Goal: Information Seeking & Learning: Learn about a topic

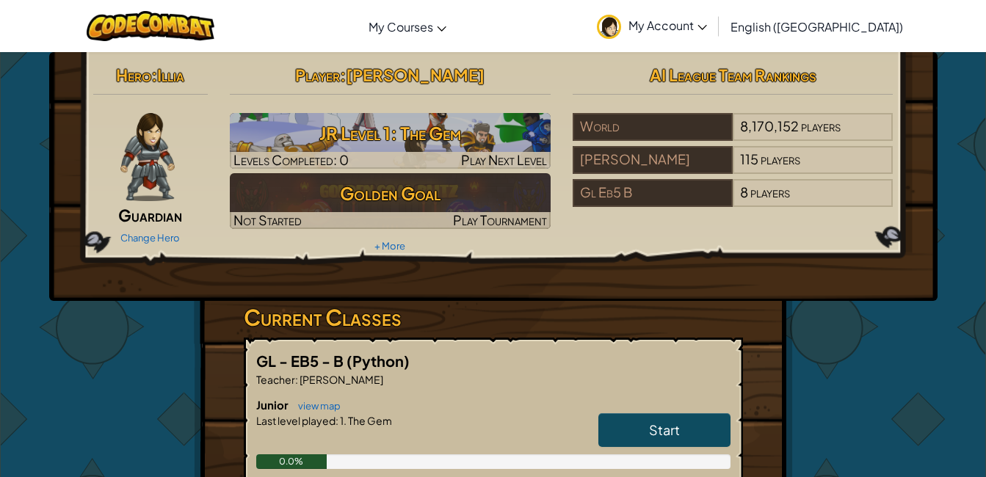
click at [680, 429] on link "Start" at bounding box center [664, 430] width 132 height 34
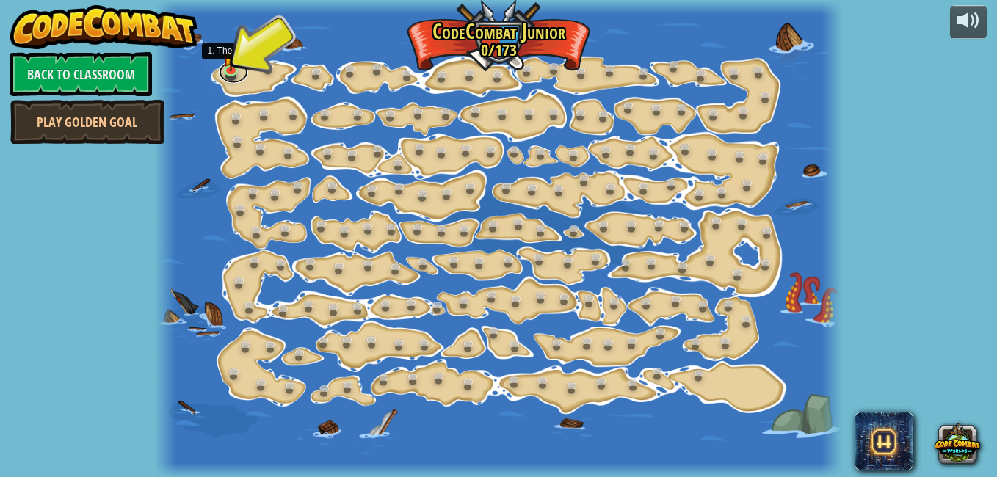
click at [235, 81] on div "15. Step Change (Locked By Teacher) Change step arguments. 11. Go Smart (Locked…" at bounding box center [499, 238] width 688 height 477
click at [230, 66] on img at bounding box center [230, 51] width 16 height 37
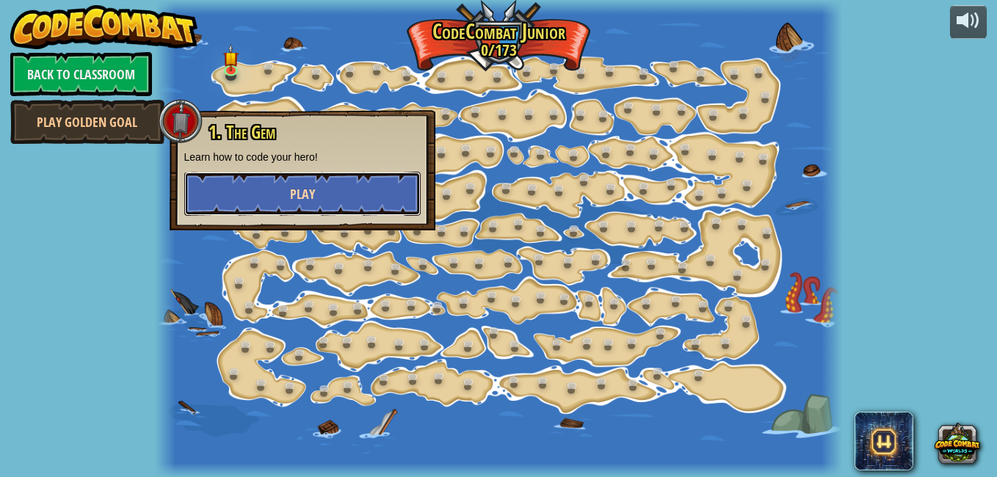
click at [225, 172] on button "Play" at bounding box center [302, 194] width 236 height 44
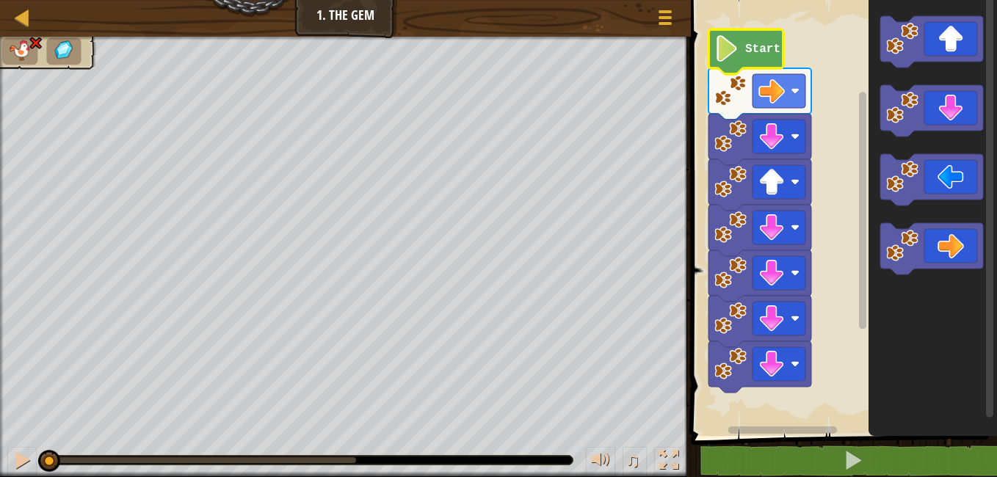
click at [776, 51] on text "Start" at bounding box center [762, 49] width 35 height 13
click at [713, 180] on rect "Blockly Workspace" at bounding box center [841, 214] width 310 height 443
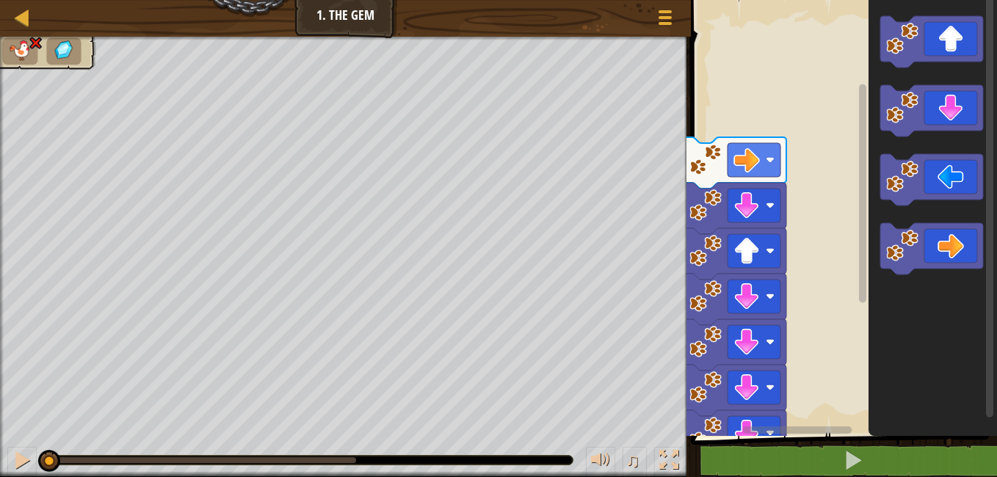
click at [5, 464] on div "♫" at bounding box center [345, 457] width 691 height 44
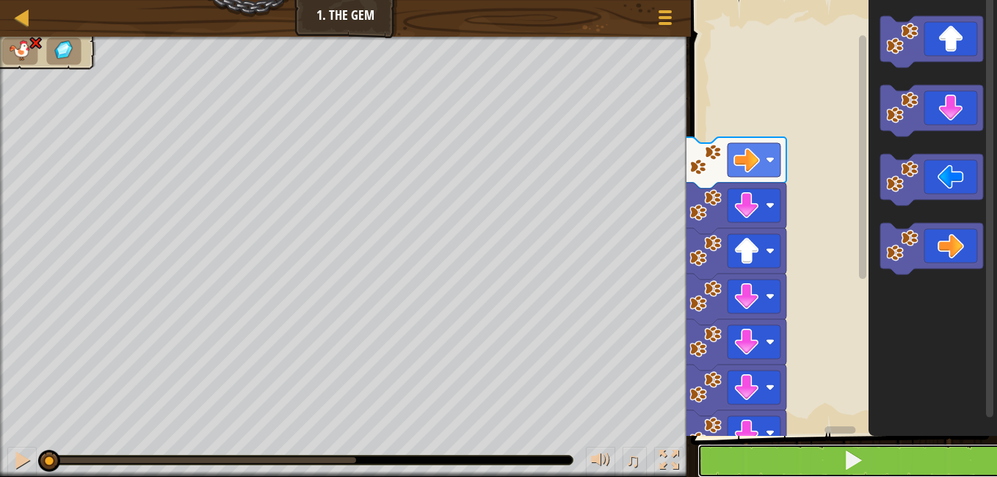
click at [794, 466] on button at bounding box center [852, 461] width 310 height 34
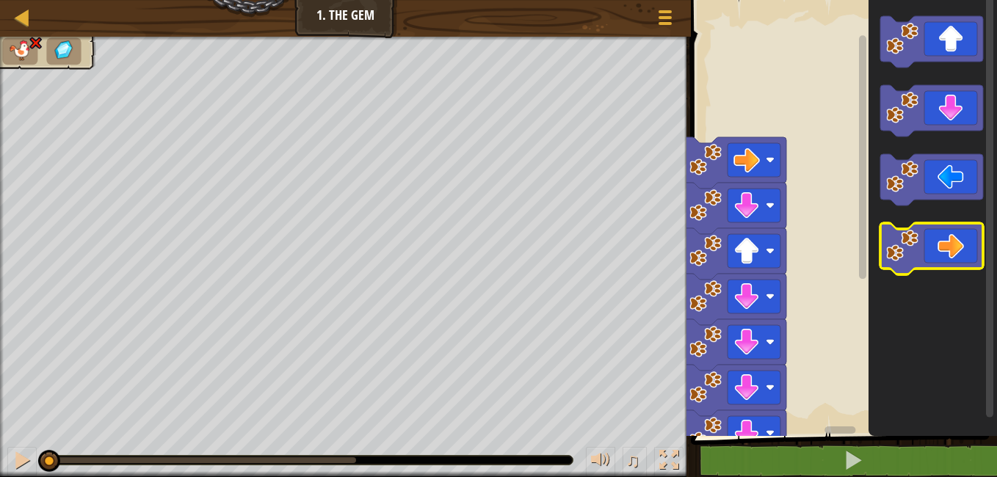
click at [926, 252] on icon "Blockly Workspace" at bounding box center [931, 248] width 103 height 51
click at [932, 248] on icon "Blockly Workspace" at bounding box center [931, 248] width 103 height 51
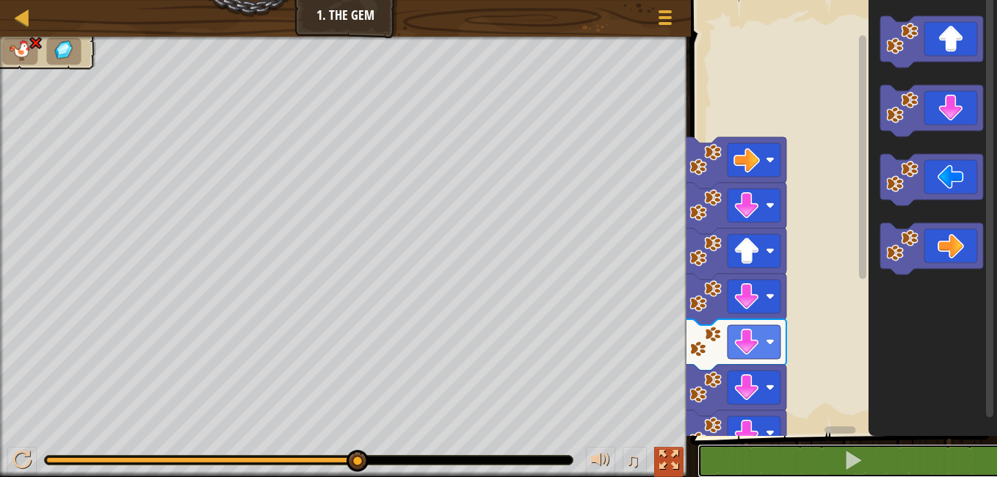
drag, startPoint x: 758, startPoint y: 462, endPoint x: 671, endPoint y: 468, distance: 87.5
click at [671, 468] on div "Map Junior 1. The Gem Game Menu 1 ההההההההההההההההההההההההההההההההההההההההההההה…" at bounding box center [498, 238] width 997 height 477
drag, startPoint x: 769, startPoint y: 469, endPoint x: 760, endPoint y: 509, distance: 40.6
click at [760, 0] on html "Map Junior 1. The Gem Game Menu 1 ההההההההההההההההההההההההההההההההההההההההההההה…" at bounding box center [498, 0] width 997 height 0
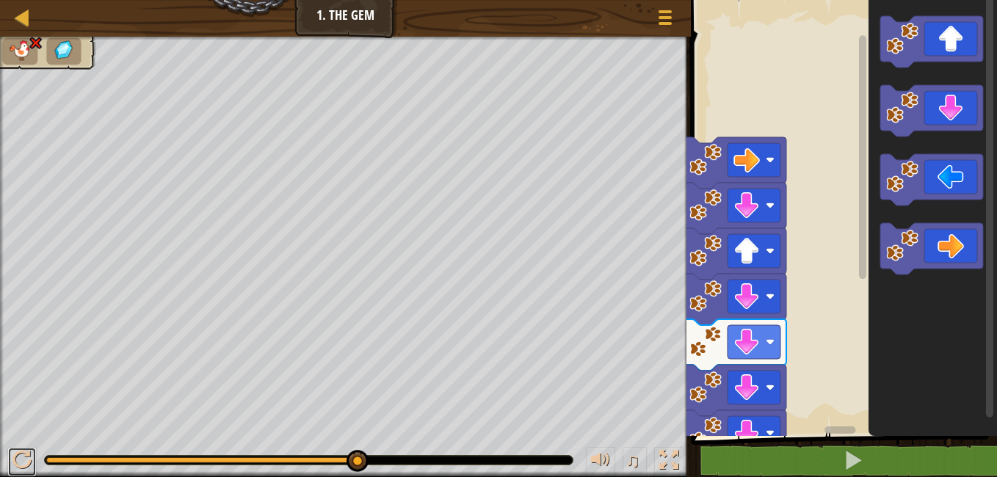
click at [4, 0] on html "Map Junior 1. The Gem Game Menu 1 ההההההההההההההההההההההההההההההההההההההההההההה…" at bounding box center [498, 0] width 997 height 0
click at [24, 0] on html "Map Junior 1. The Gem Game Menu 1 ההההההההההההההההההההההההההההההההההההההההההההה…" at bounding box center [498, 0] width 997 height 0
click at [29, 469] on div at bounding box center [21, 460] width 19 height 19
click at [17, 453] on div at bounding box center [21, 460] width 19 height 19
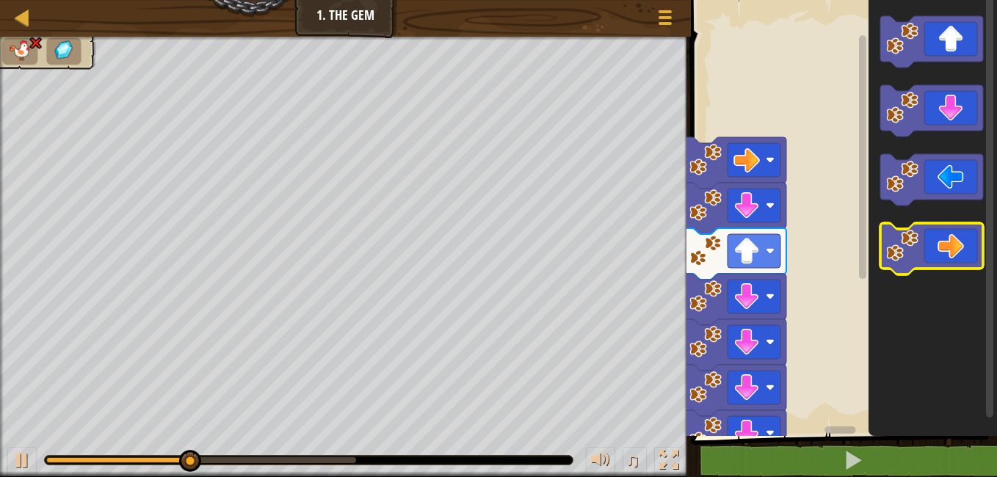
click at [964, 250] on icon "Blockly Workspace" at bounding box center [931, 248] width 103 height 51
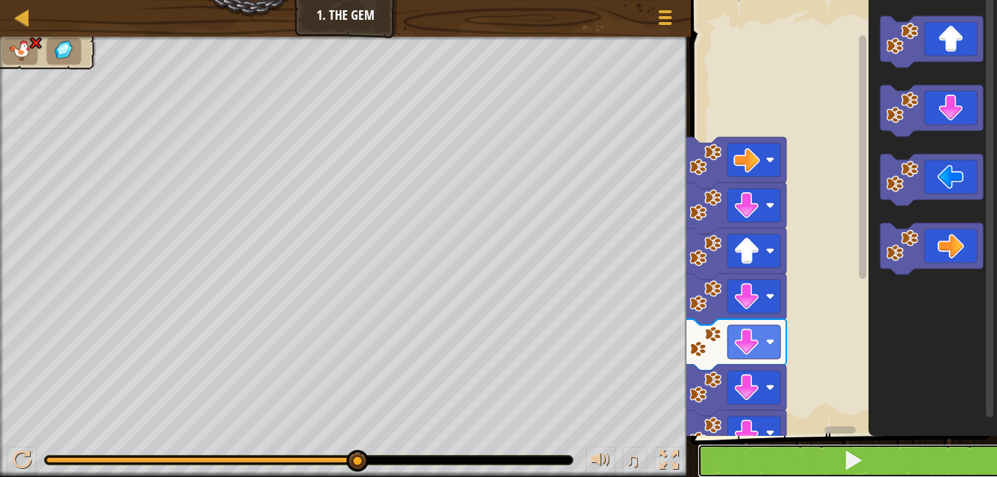
click at [778, 461] on button at bounding box center [852, 461] width 310 height 34
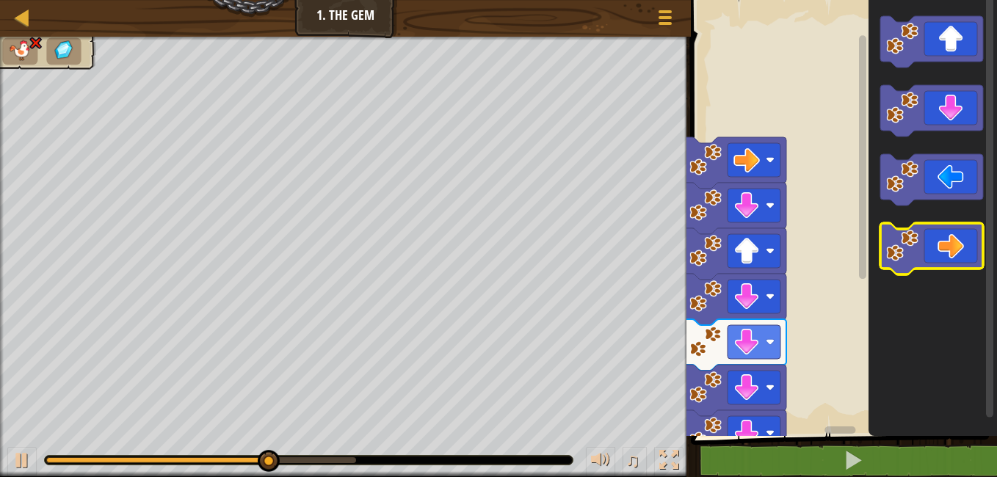
click at [957, 268] on icon "Blockly Workspace" at bounding box center [931, 248] width 103 height 51
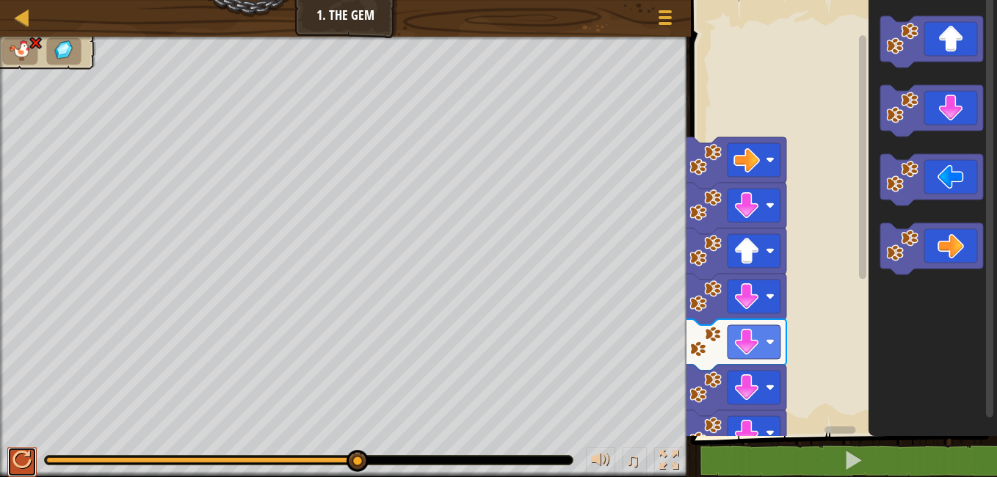
click at [16, 454] on div at bounding box center [21, 460] width 19 height 19
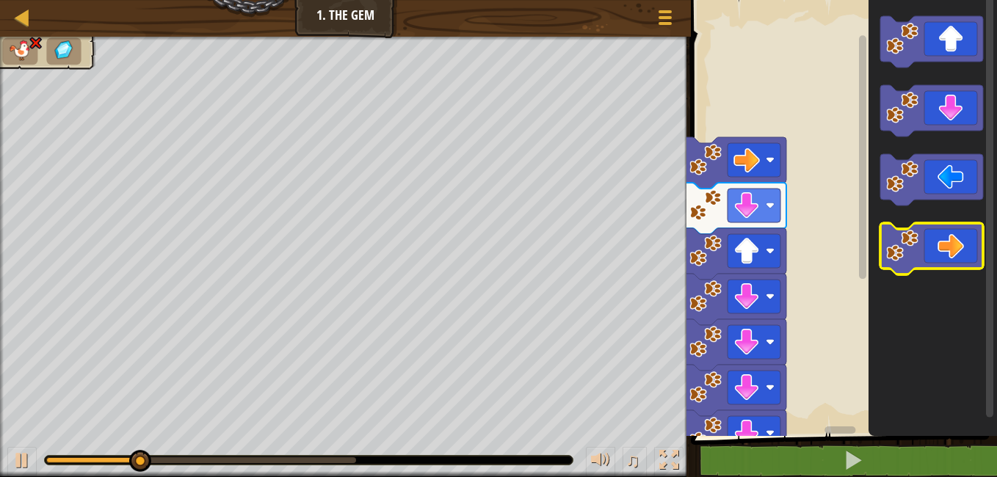
click at [929, 268] on icon "Blockly Workspace" at bounding box center [931, 248] width 103 height 51
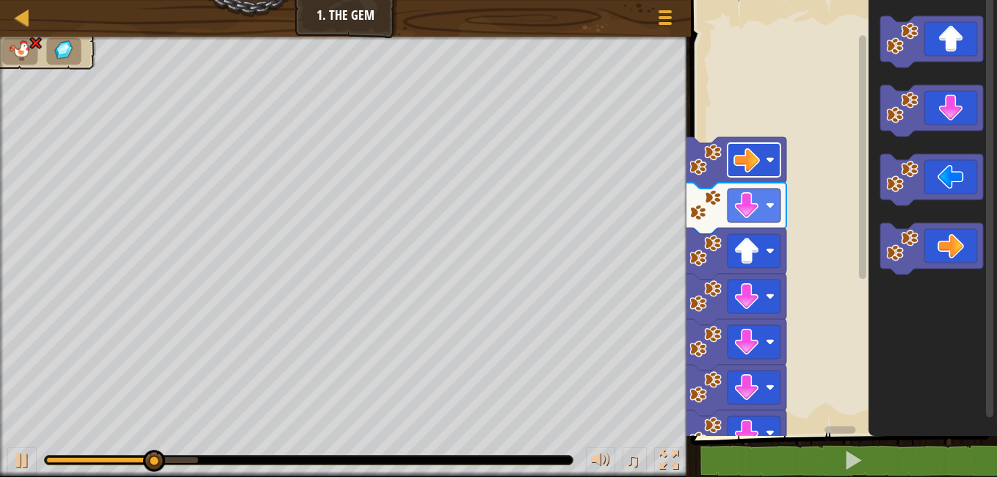
click at [763, 161] on rect "Blockly Workspace" at bounding box center [753, 160] width 53 height 34
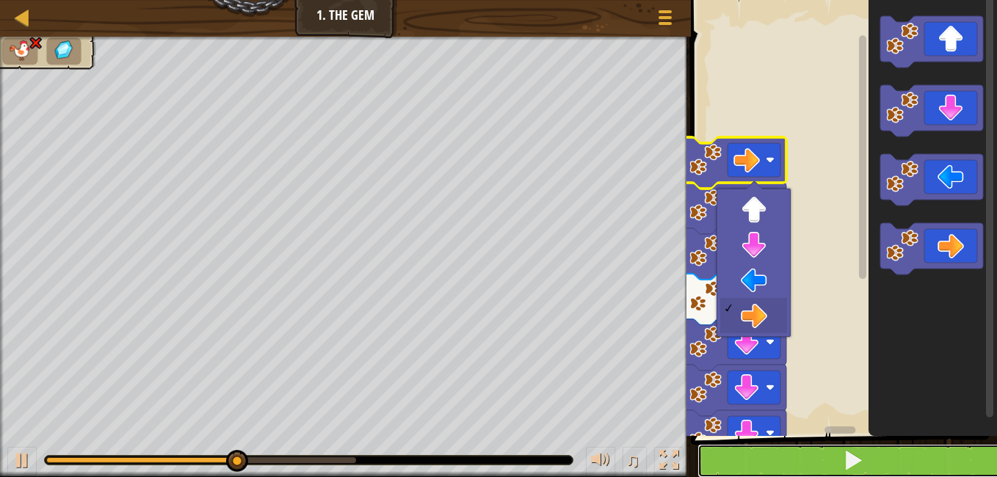
click at [780, 445] on button at bounding box center [852, 461] width 310 height 34
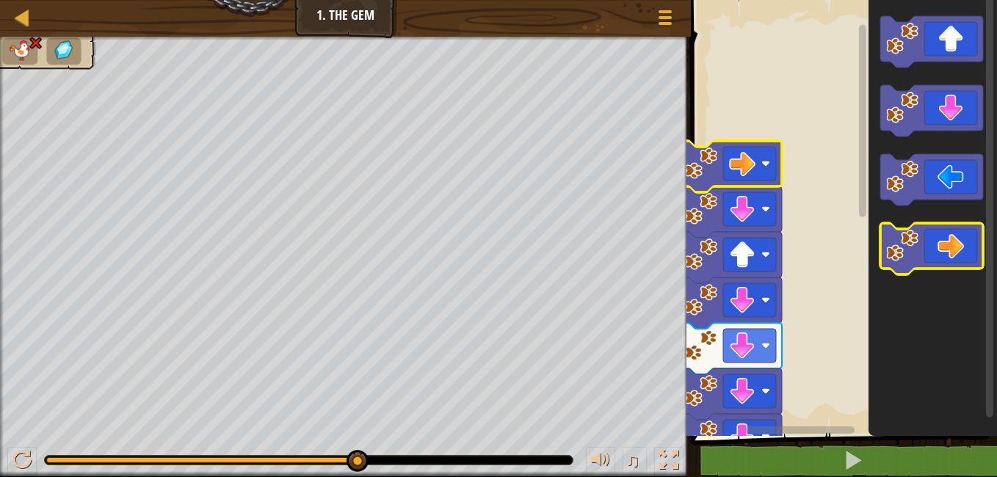
click at [953, 230] on icon "Blockly Workspace" at bounding box center [931, 248] width 103 height 51
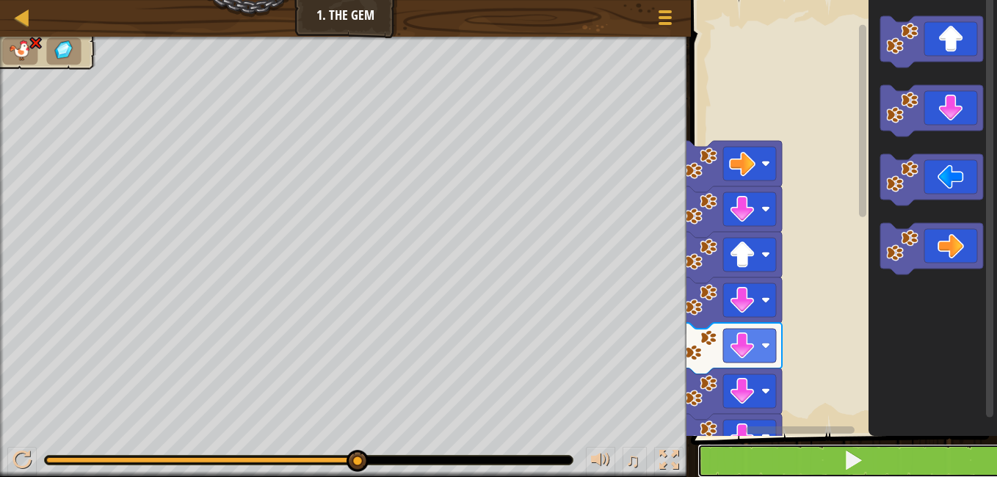
click at [840, 468] on button at bounding box center [852, 461] width 310 height 34
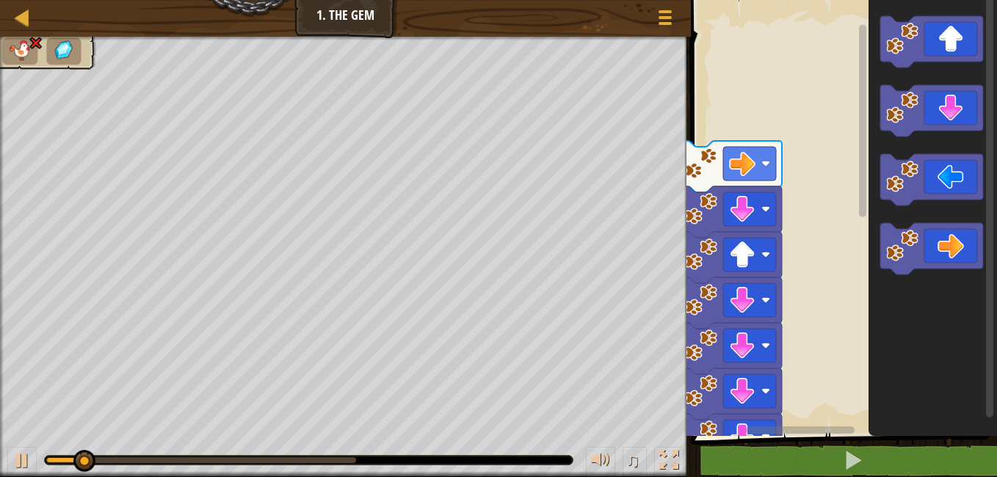
click at [841, 443] on span at bounding box center [845, 197] width 318 height 495
drag, startPoint x: 848, startPoint y: 473, endPoint x: 854, endPoint y: 484, distance: 13.1
click at [854, 0] on html "Map Junior 1. The Gem Game Menu 1 ההההההההההההההההההההההההההההההההההההההההההההה…" at bounding box center [498, 0] width 997 height 0
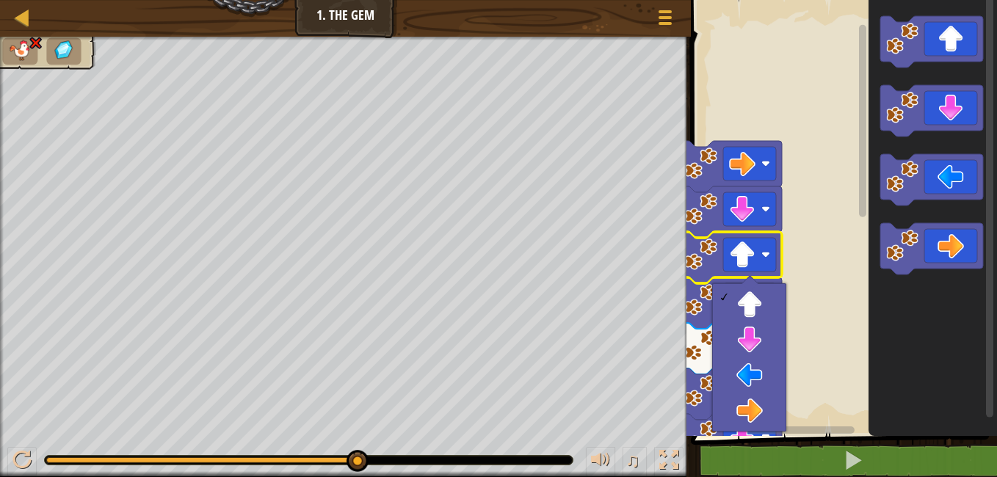
click at [31, 446] on div "♫" at bounding box center [345, 457] width 691 height 44
click at [15, 465] on div at bounding box center [21, 460] width 19 height 19
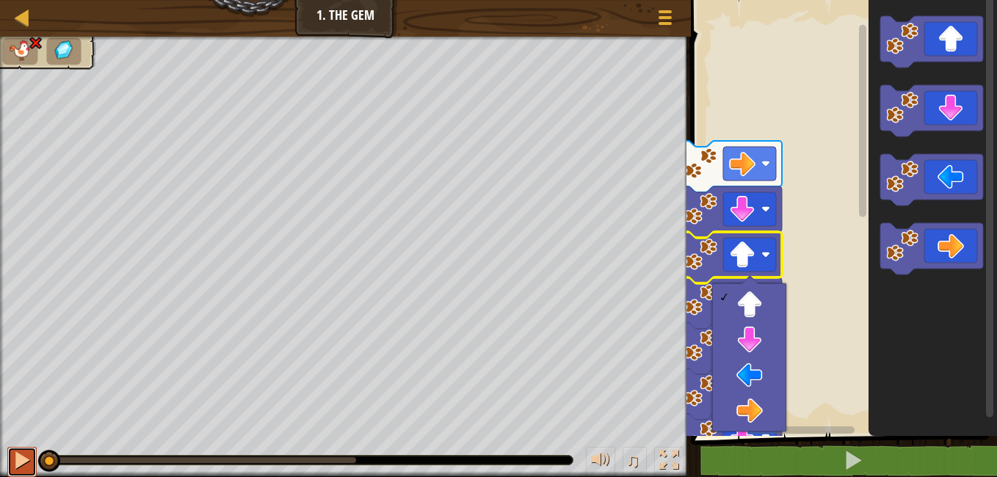
click at [15, 465] on div at bounding box center [21, 460] width 19 height 19
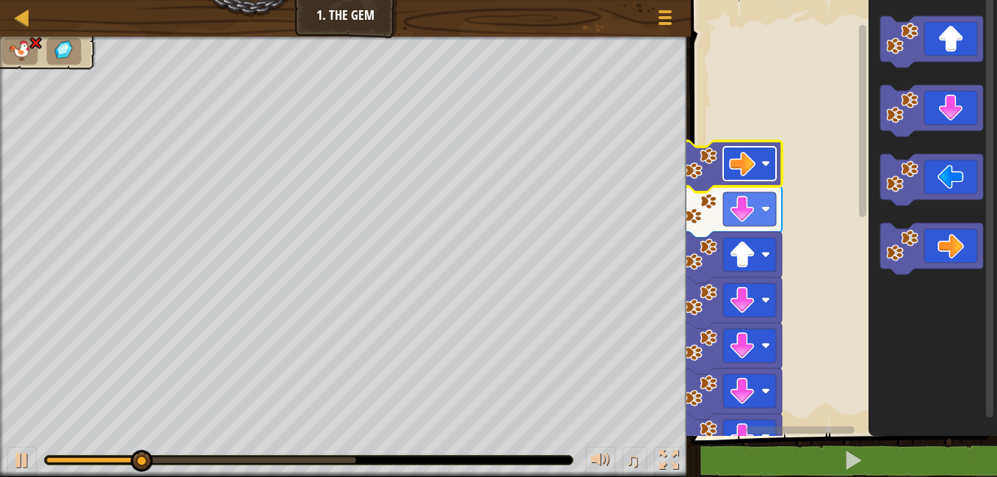
click at [773, 159] on rect "Blockly Workspace" at bounding box center [749, 164] width 53 height 34
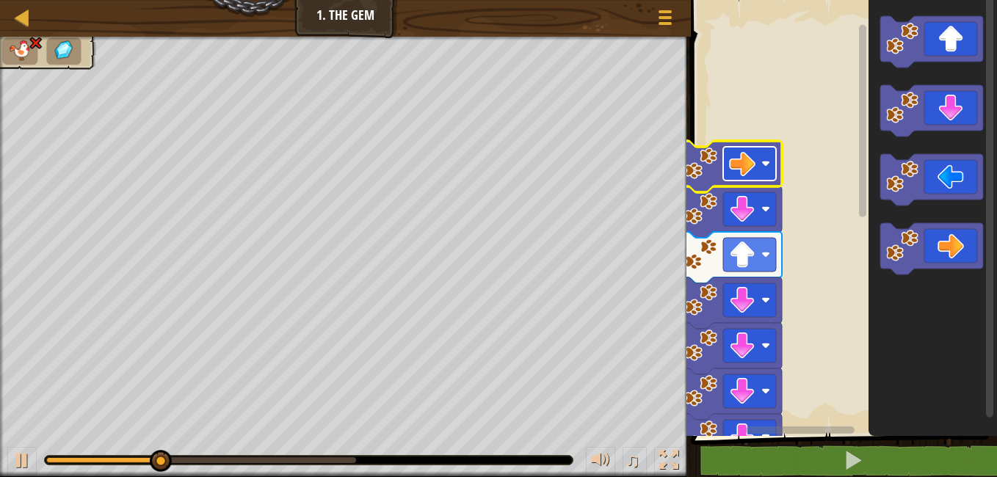
click at [773, 159] on rect "Blockly Workspace" at bounding box center [749, 164] width 53 height 34
click at [774, 159] on rect "Blockly Workspace" at bounding box center [749, 164] width 53 height 34
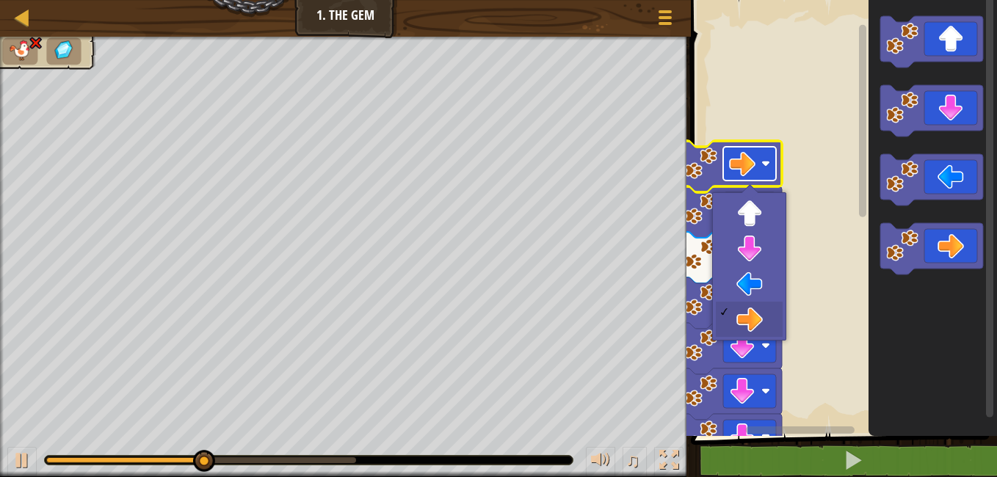
click at [774, 159] on rect "Blockly Workspace" at bounding box center [749, 164] width 53 height 34
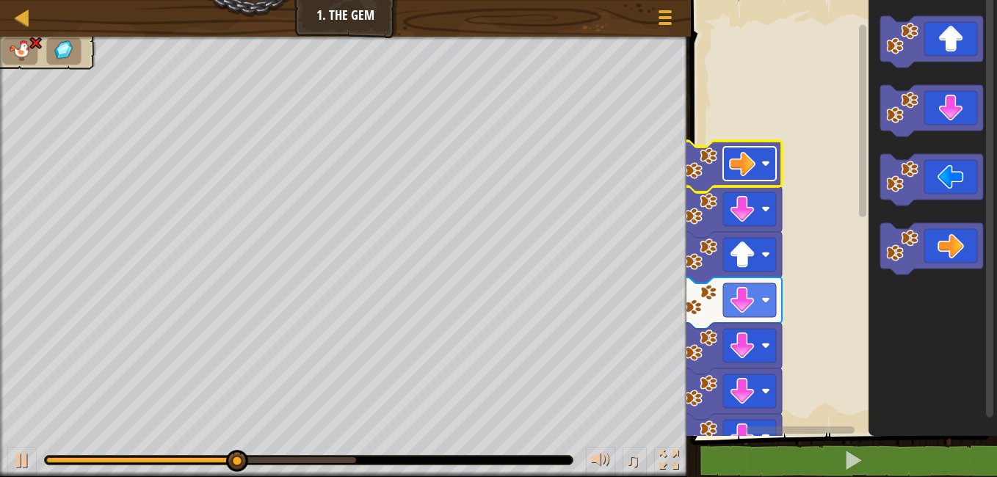
click at [774, 159] on rect "Blockly Workspace" at bounding box center [749, 164] width 53 height 34
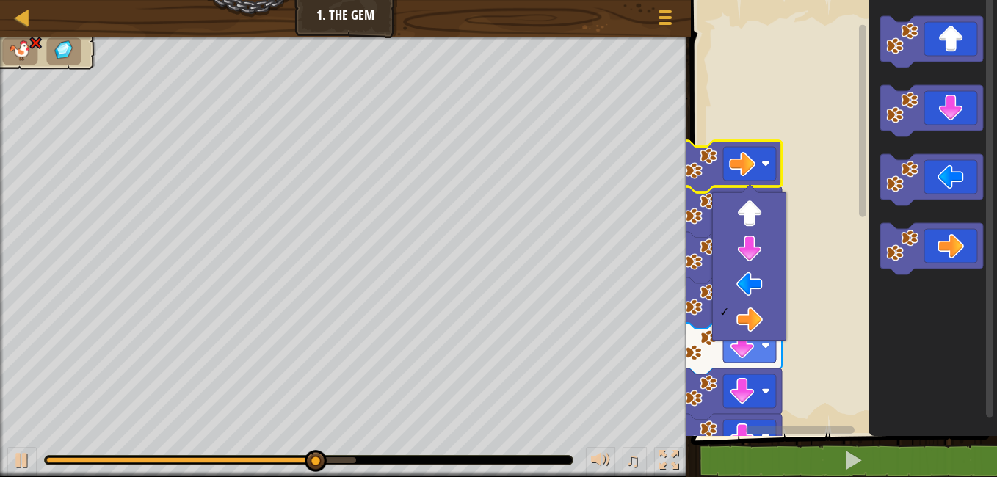
click at [754, 338] on div at bounding box center [749, 266] width 74 height 148
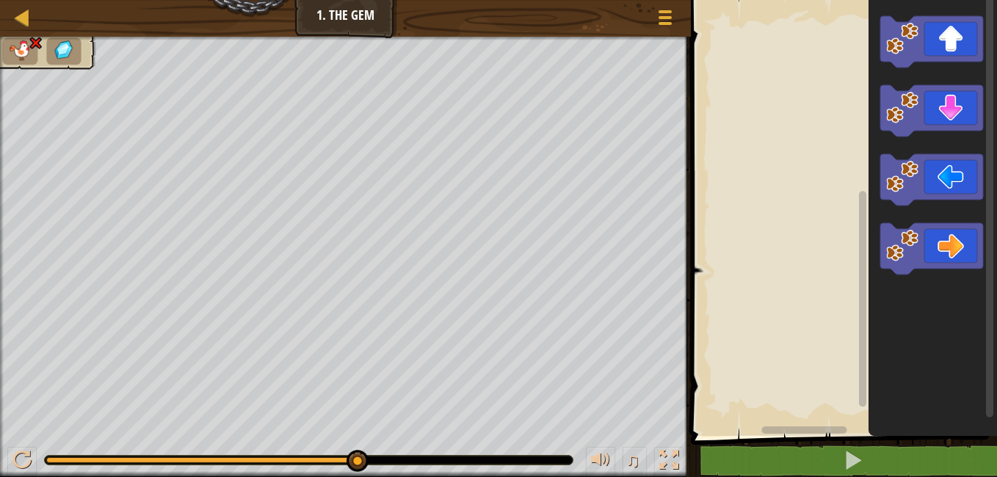
click at [183, 434] on div "♫ Blue Fox" at bounding box center [498, 257] width 997 height 440
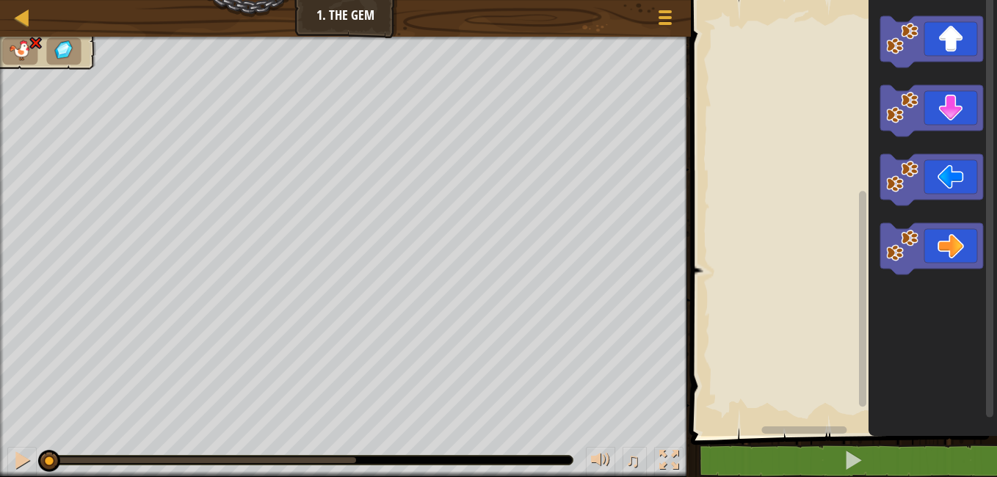
drag, startPoint x: 355, startPoint y: 458, endPoint x: 38, endPoint y: 437, distance: 317.7
click at [38, 437] on div "♫" at bounding box center [345, 457] width 691 height 44
click at [915, 246] on image "Blockly Workspace" at bounding box center [902, 246] width 32 height 32
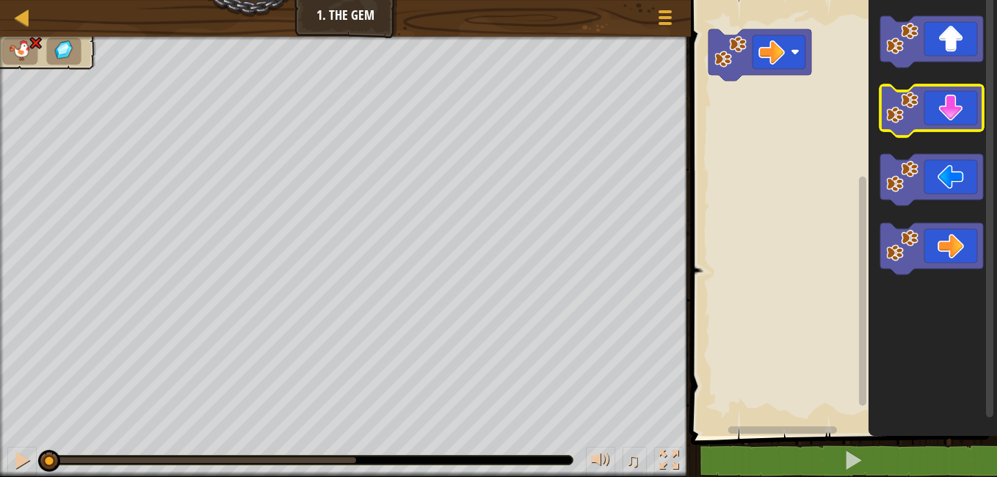
click at [917, 117] on image "Blockly Workspace" at bounding box center [902, 108] width 32 height 32
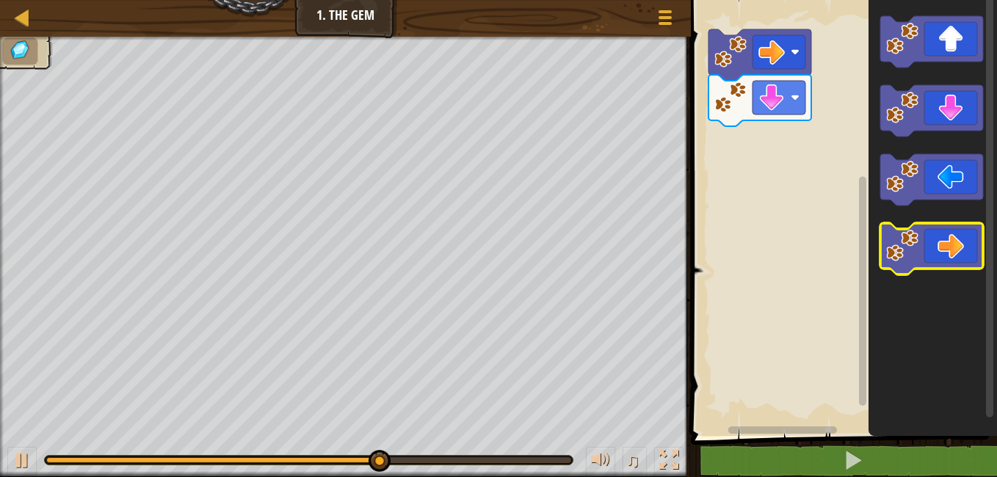
click at [904, 250] on image "Blockly Workspace" at bounding box center [902, 246] width 32 height 32
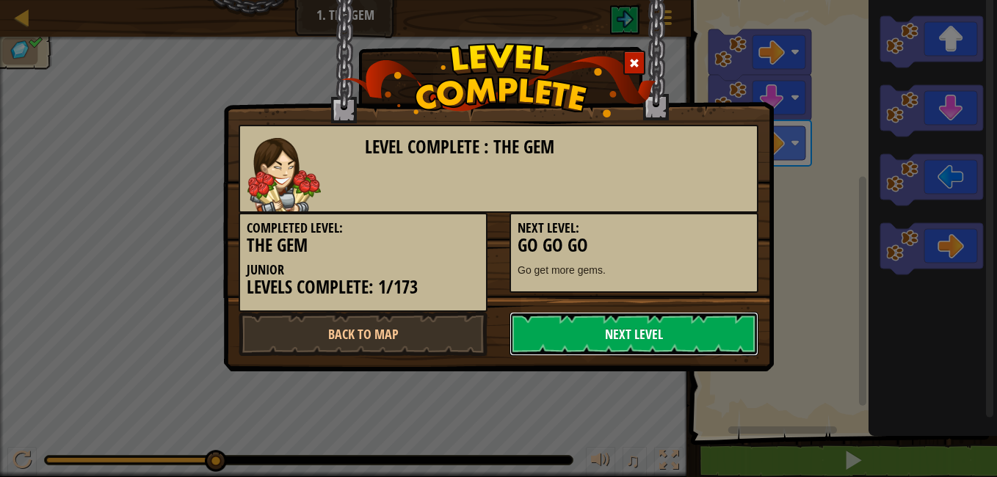
click at [626, 321] on link "Next Level" at bounding box center [633, 334] width 249 height 44
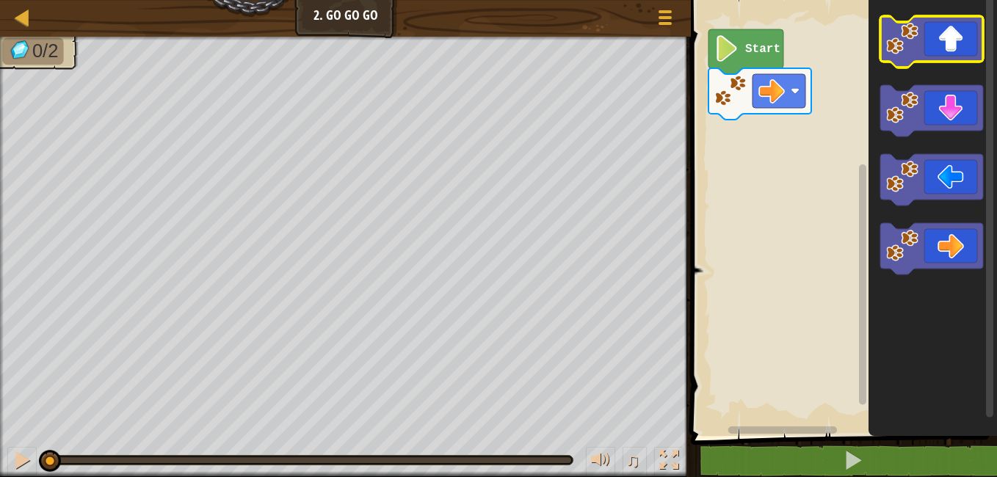
click at [930, 26] on icon "Blockly Workspace" at bounding box center [931, 41] width 103 height 51
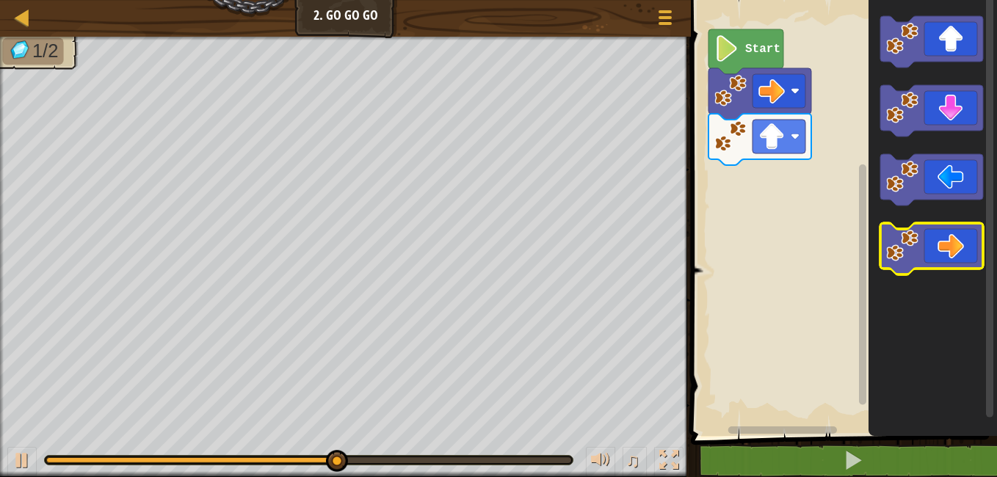
click at [892, 237] on image "Blockly Workspace" at bounding box center [902, 246] width 32 height 32
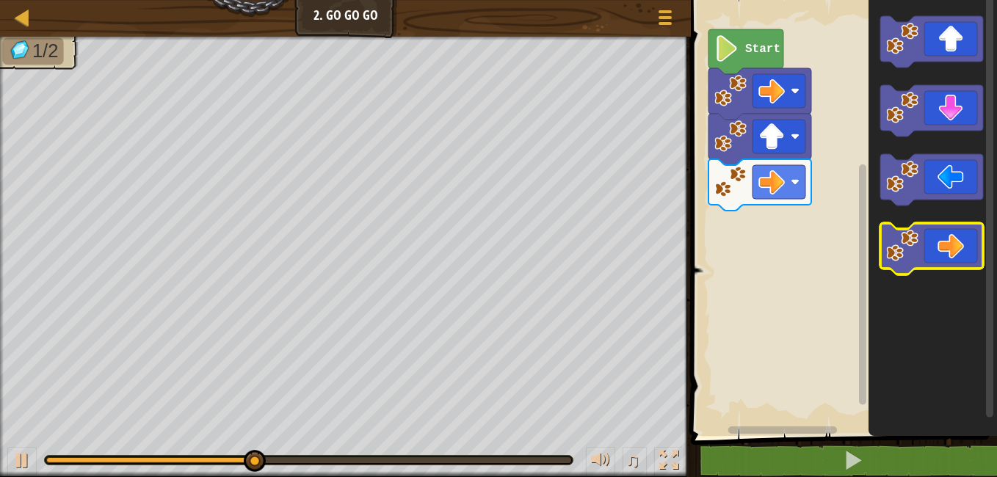
click at [893, 263] on g "Blockly Workspace" at bounding box center [931, 248] width 103 height 51
click at [925, 258] on icon "Blockly Workspace" at bounding box center [931, 248] width 103 height 51
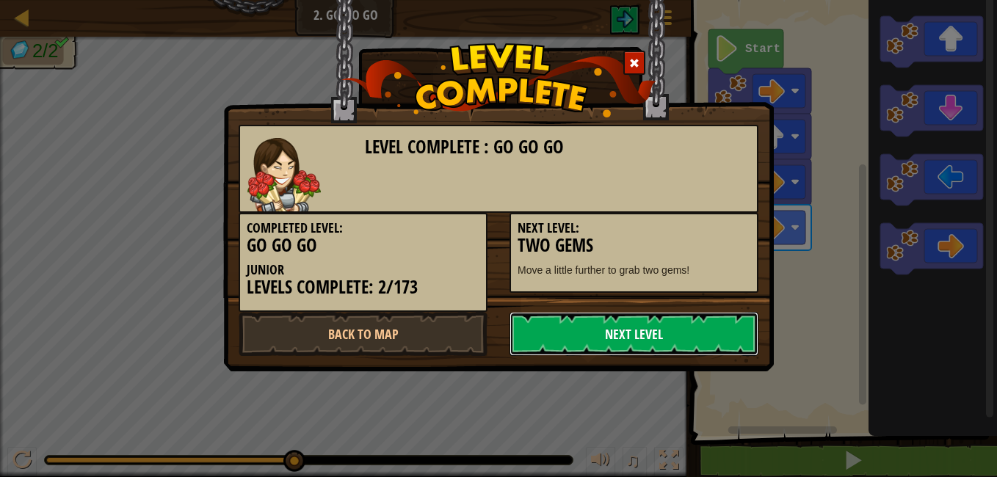
click at [636, 321] on link "Next Level" at bounding box center [633, 334] width 249 height 44
